Goal: Task Accomplishment & Management: Manage account settings

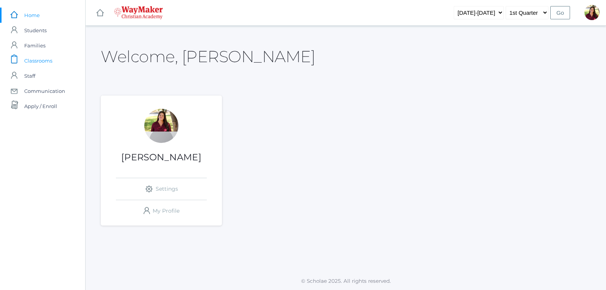
click at [50, 64] on span "Classrooms" at bounding box center [38, 60] width 28 height 15
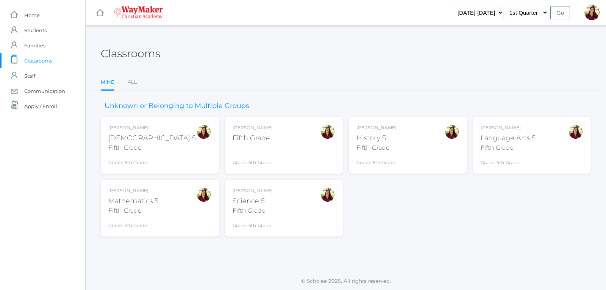
click at [513, 154] on div "Elizabeth Benzinger Language Arts 5 Fifth Grade Grade: 5th Grade 05ELEM" at bounding box center [508, 145] width 55 height 42
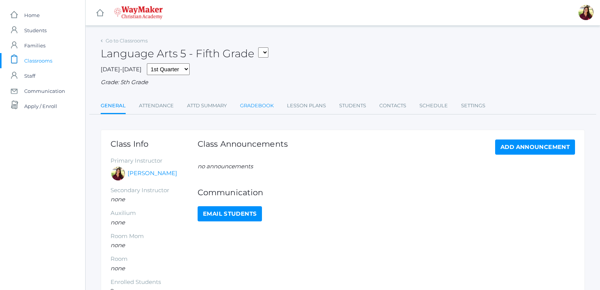
click at [260, 111] on link "Gradebook" at bounding box center [257, 105] width 34 height 15
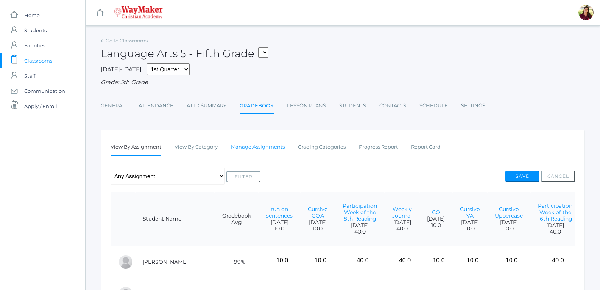
click at [267, 147] on link "Manage Assignments" at bounding box center [258, 146] width 54 height 15
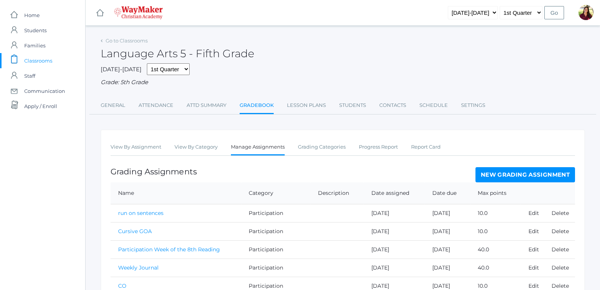
click at [539, 173] on link "New Grading Assignment" at bounding box center [526, 174] width 100 height 15
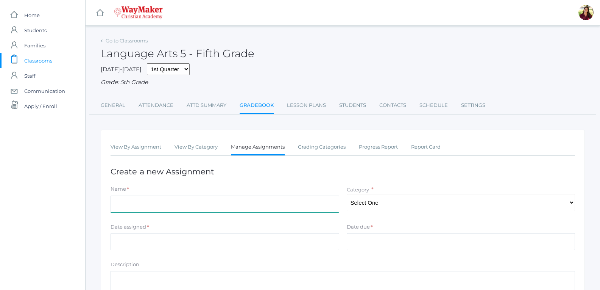
click at [290, 203] on input "Name" at bounding box center [225, 203] width 229 height 17
type input "L"
click at [132, 206] on input "Spellinjg Test" at bounding box center [225, 203] width 229 height 17
click at [156, 206] on input "Spelling Test" at bounding box center [225, 203] width 229 height 17
type input "Spelling Test Three"
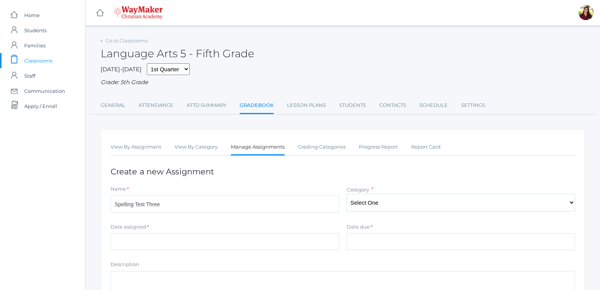
click at [369, 203] on select "Select One Participation Test/quizes Classwork/Projects" at bounding box center [461, 202] width 229 height 17
select select "1144"
click at [347, 195] on select "Select One Participation Test/quizes Classwork/Projects" at bounding box center [461, 202] width 229 height 17
click at [177, 238] on input "Date assigned" at bounding box center [225, 241] width 229 height 17
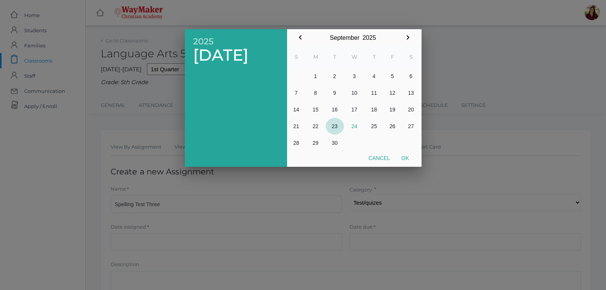
click at [336, 125] on button "23" at bounding box center [335, 126] width 18 height 17
click at [403, 155] on button "Ok" at bounding box center [405, 158] width 19 height 14
type input "[DATE]"
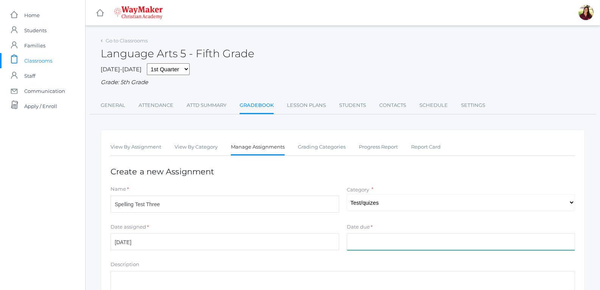
click at [358, 241] on input "Date due" at bounding box center [461, 241] width 229 height 17
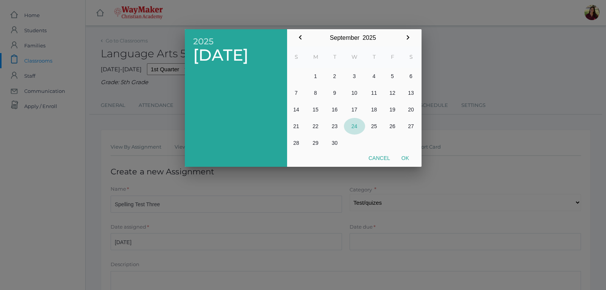
click at [357, 128] on button "24" at bounding box center [354, 126] width 21 height 17
click at [392, 124] on button "26" at bounding box center [392, 126] width 19 height 17
click at [405, 159] on button "Ok" at bounding box center [405, 158] width 19 height 14
type input "[DATE]"
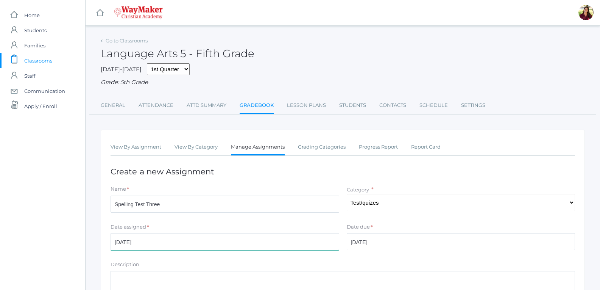
click at [290, 246] on input "[DATE]" at bounding box center [225, 241] width 229 height 17
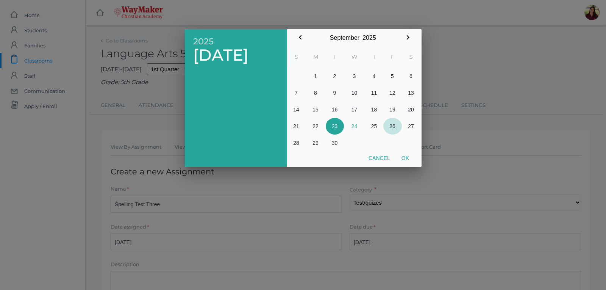
click at [389, 125] on button "26" at bounding box center [392, 126] width 19 height 17
click at [403, 158] on button "Ok" at bounding box center [405, 158] width 19 height 14
type input "[DATE]"
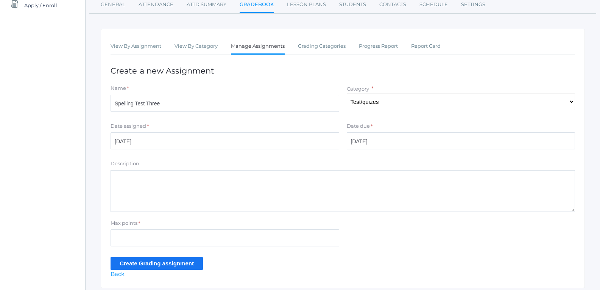
scroll to position [114, 0]
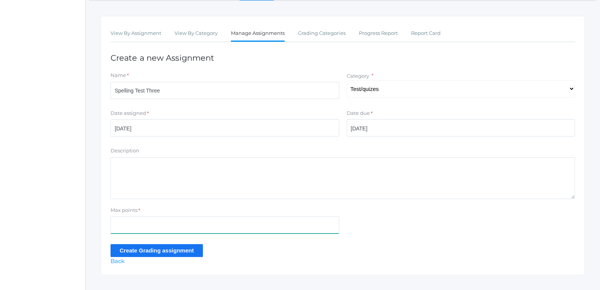
click at [150, 227] on input "Max points" at bounding box center [225, 224] width 229 height 17
type input "100"
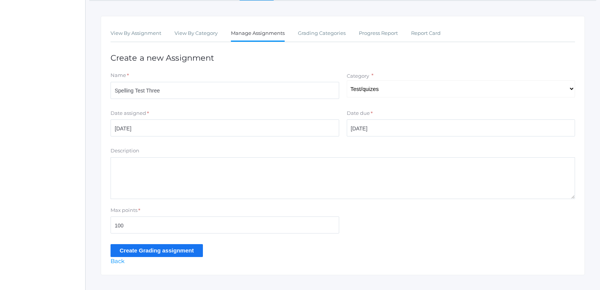
click at [144, 251] on input "Create Grading assignment" at bounding box center [157, 250] width 92 height 13
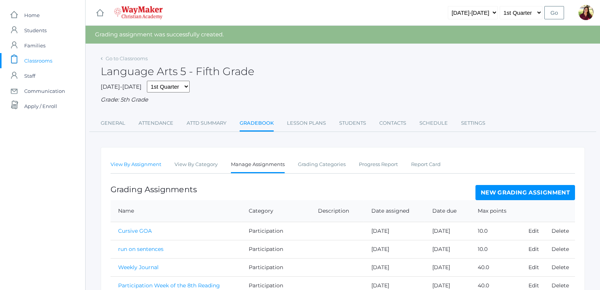
click at [134, 166] on link "View By Assignment" at bounding box center [136, 164] width 51 height 15
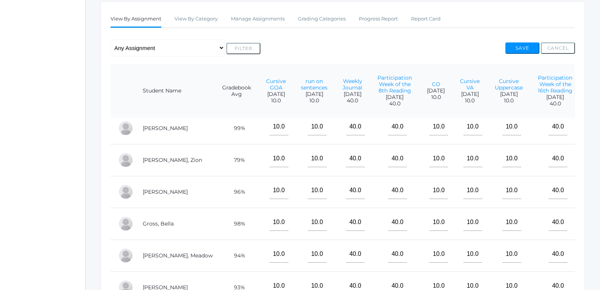
scroll to position [227, 0]
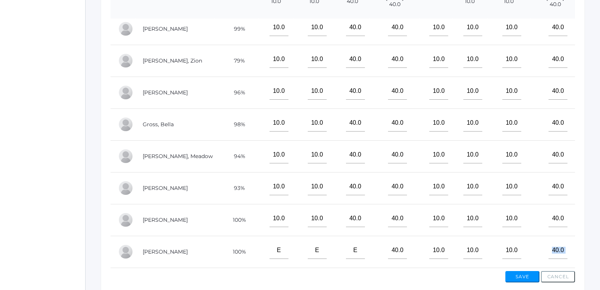
drag, startPoint x: 328, startPoint y: 269, endPoint x: 496, endPoint y: 262, distance: 168.7
click at [496, 262] on div "View By Assignment View By Category Manage Assignments Grading Categories Progr…" at bounding box center [343, 100] width 484 height 397
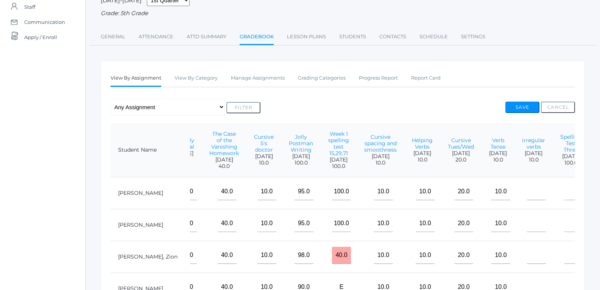
scroll to position [76, 0]
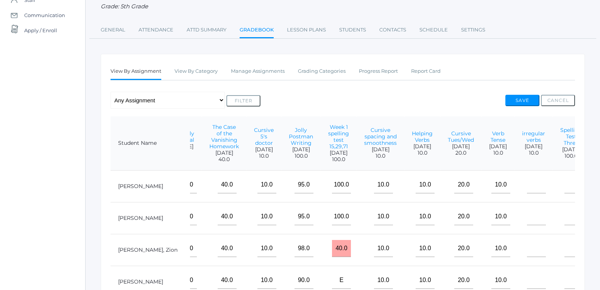
click at [553, 192] on td at bounding box center [571, 186] width 37 height 32
click at [565, 193] on input"] "text" at bounding box center [574, 184] width 19 height 17
type input"] "100"
click at [565, 222] on input"] "text" at bounding box center [574, 216] width 19 height 17
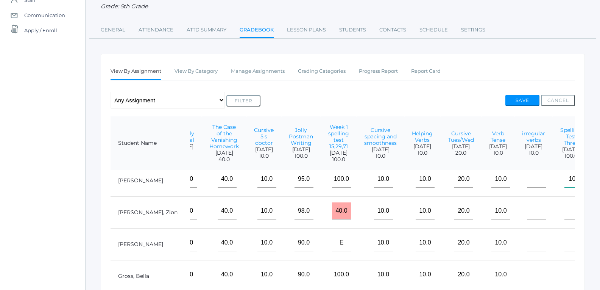
scroll to position [50, 413]
type input"] "100"
click at [565, 238] on input"] "text" at bounding box center [574, 242] width 19 height 17
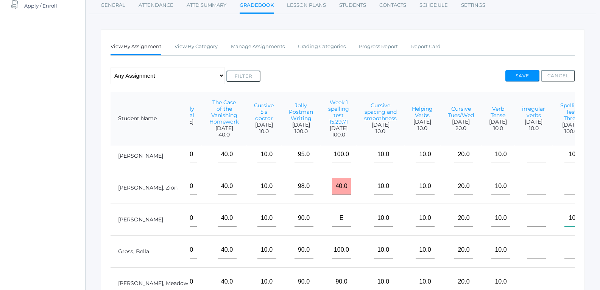
scroll to position [114, 0]
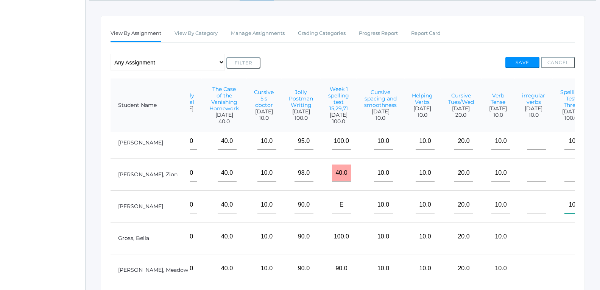
type input"] "100"
click at [565, 238] on input"] "text" at bounding box center [574, 236] width 19 height 17
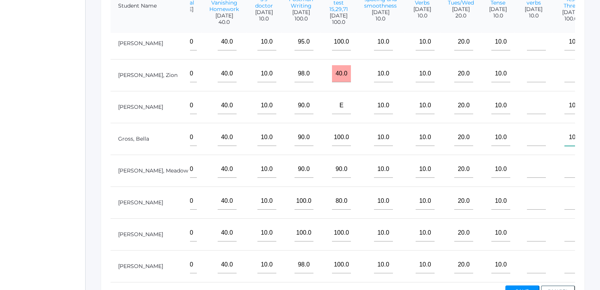
scroll to position [227, 0]
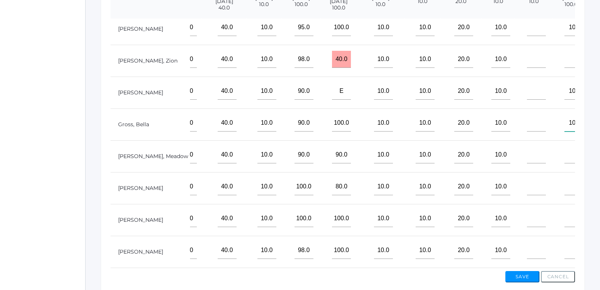
type input"] "100"
click at [565, 217] on input"] "text" at bounding box center [574, 218] width 19 height 17
type input"] "100"
click at [565, 242] on input"] "text" at bounding box center [574, 250] width 19 height 17
type input"] "100"
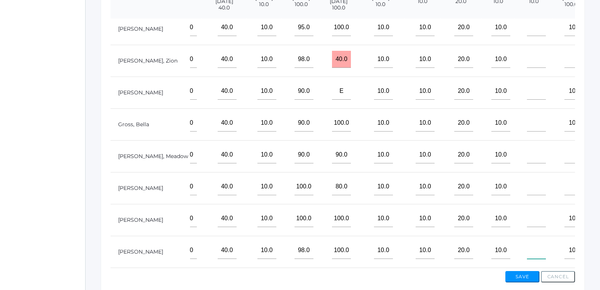
click at [527, 248] on input"] "text" at bounding box center [536, 250] width 19 height 17
type input"] "10"
click at [527, 212] on input"] "text" at bounding box center [536, 218] width 19 height 17
type input"] "10"
click at [527, 183] on input"] "text" at bounding box center [536, 186] width 19 height 17
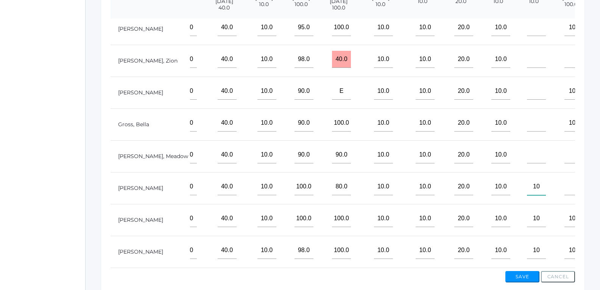
type input"] "10"
click at [527, 150] on input"] "text" at bounding box center [536, 154] width 19 height 17
type input"] "10"
click at [527, 120] on input"] "text" at bounding box center [536, 122] width 19 height 17
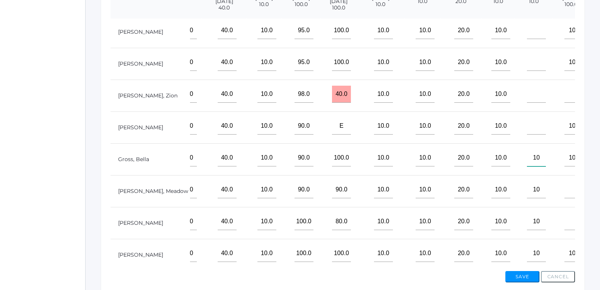
scroll to position [0, 413]
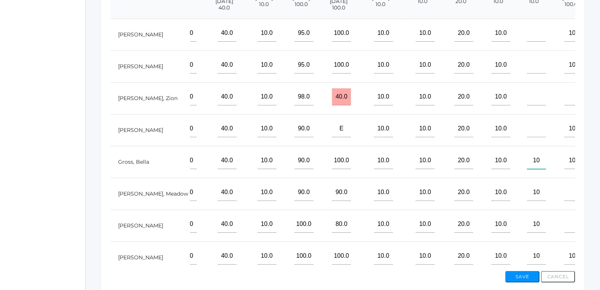
type input"] "10"
click at [527, 131] on input"] "text" at bounding box center [536, 128] width 19 height 17
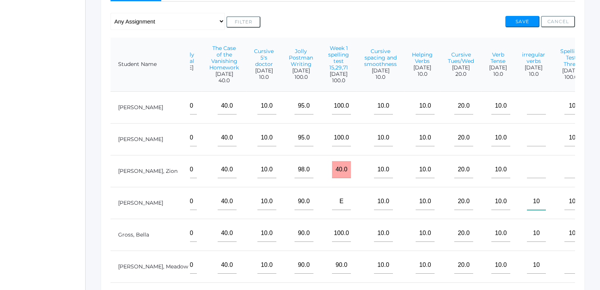
scroll to position [152, 0]
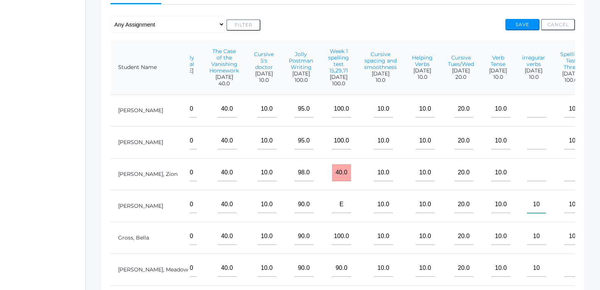
type input"] "10"
click at [527, 181] on input"] "text" at bounding box center [536, 172] width 19 height 17
type input"] "10"
click at [527, 149] on input"] "text" at bounding box center [536, 140] width 19 height 17
type input"] "10"
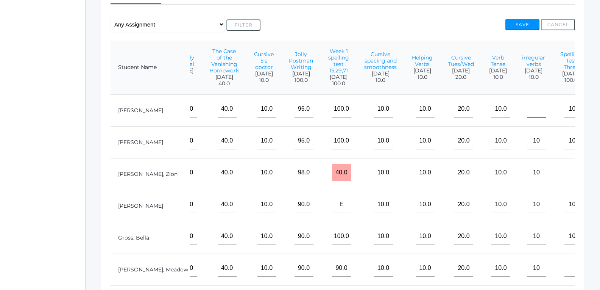
click at [527, 117] on input"] "text" at bounding box center [536, 108] width 19 height 17
type input"] "10"
click at [511, 19] on div "Any Assignment Category: Classwork/Projects - Jolly Postman Writing - The Case …" at bounding box center [343, 24] width 465 height 17
click at [511, 21] on button "Save" at bounding box center [523, 24] width 34 height 11
